Goal: Task Accomplishment & Management: Manage account settings

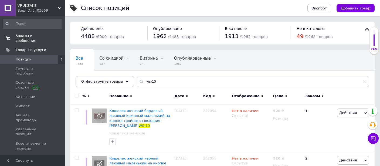
click at [35, 37] on span "Заказы и сообщения" at bounding box center [33, 38] width 34 height 10
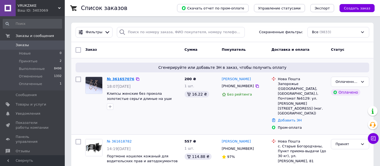
click at [118, 80] on link "№ 361657076" at bounding box center [120, 79] width 27 height 4
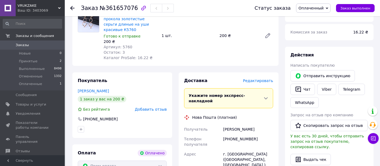
scroll to position [85, 0]
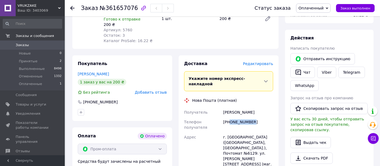
drag, startPoint x: 230, startPoint y: 111, endPoint x: 259, endPoint y: 108, distance: 29.5
click at [256, 117] on div "[PHONE_NUMBER]" at bounding box center [248, 124] width 52 height 15
copy div "0972613209"
drag, startPoint x: 220, startPoint y: 101, endPoint x: 262, endPoint y: 99, distance: 42.4
click at [262, 107] on div "Получатель [PERSON_NAME] Телефон получателя [PHONE_NUMBER] Адрес г. [GEOGRAPHIC…" at bounding box center [228, 157] width 91 height 101
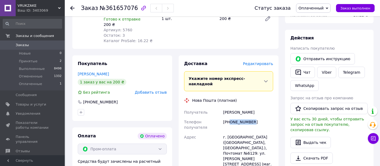
copy div "Получатель [PERSON_NAME]"
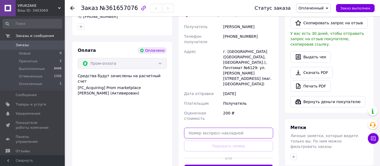
click at [214, 127] on input "text" at bounding box center [228, 132] width 89 height 11
paste input "20451247456743"
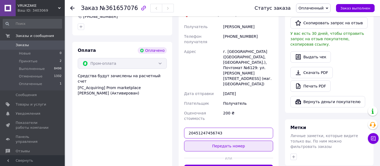
type input "20451247456743"
click at [218, 140] on button "Передать номер" at bounding box center [228, 145] width 89 height 11
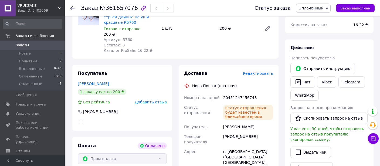
scroll to position [85, 0]
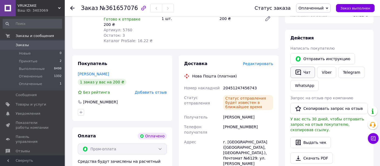
click at [301, 74] on icon "button" at bounding box center [298, 72] width 6 height 6
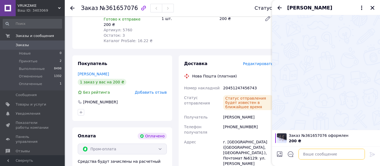
click at [317, 153] on textarea at bounding box center [331, 154] width 66 height 11
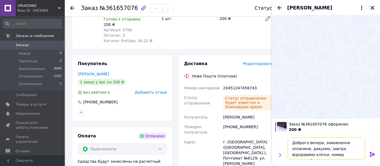
paste textarea "20451247456743"
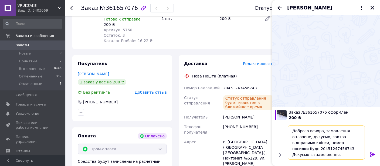
type textarea "Доброго вечора, замовлення оплачене, дякуємо, завтра відправимо кліпси, номер п…"
click at [371, 153] on icon at bounding box center [372, 154] width 6 height 6
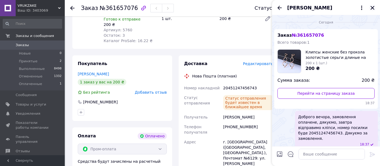
click at [371, 6] on icon "Закрыть" at bounding box center [372, 8] width 4 height 4
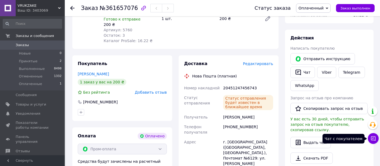
click at [371, 137] on icon at bounding box center [372, 138] width 5 height 5
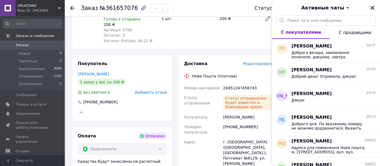
click at [373, 8] on icon "Закрыть" at bounding box center [372, 8] width 4 height 4
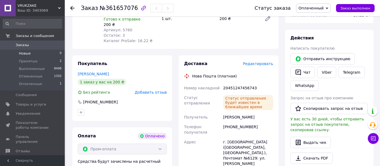
click at [24, 54] on span "Новые" at bounding box center [25, 53] width 12 height 5
